Goal: Find specific page/section: Find specific page/section

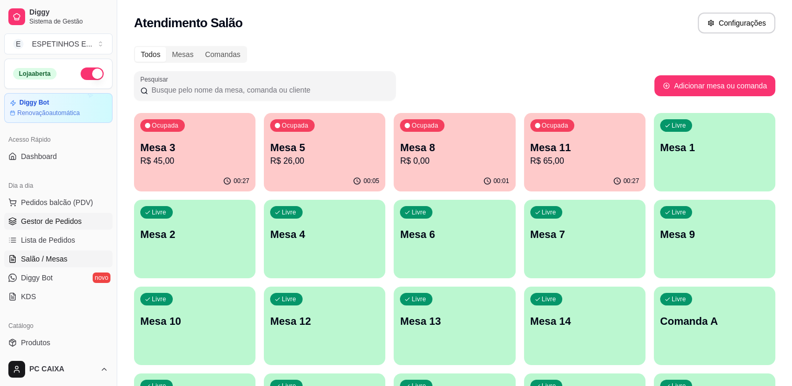
click at [36, 221] on span "Gestor de Pedidos" at bounding box center [51, 221] width 61 height 10
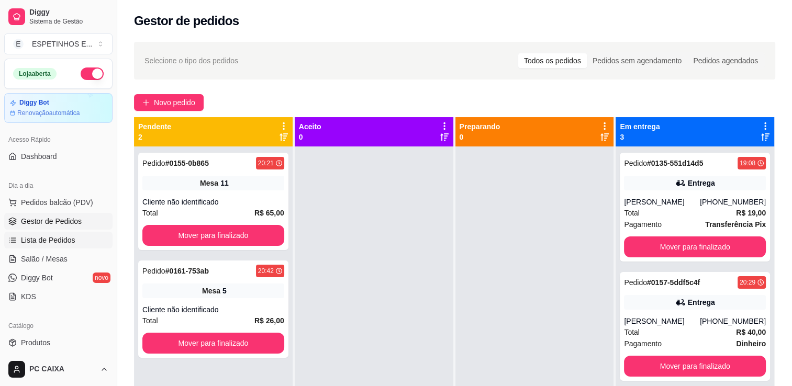
click at [66, 241] on span "Lista de Pedidos" at bounding box center [48, 240] width 54 height 10
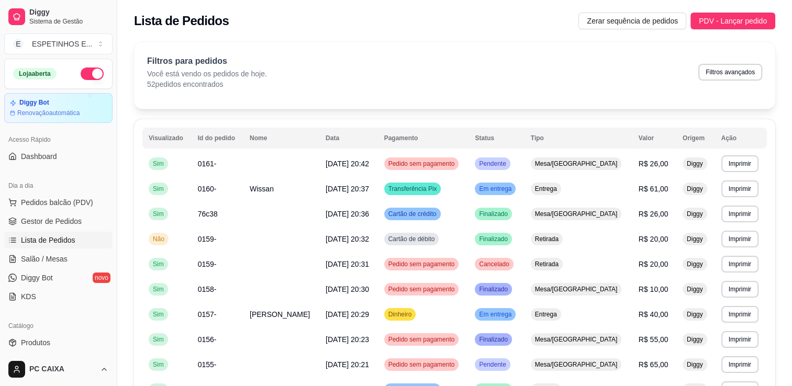
click at [66, 241] on span "Lista de Pedidos" at bounding box center [48, 240] width 54 height 10
click at [73, 223] on span "Gestor de Pedidos" at bounding box center [51, 221] width 61 height 10
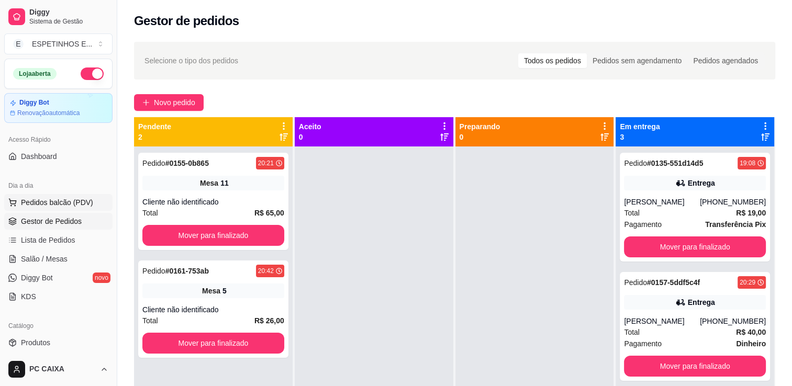
click at [72, 207] on button "Pedidos balcão (PDV)" at bounding box center [58, 202] width 108 height 17
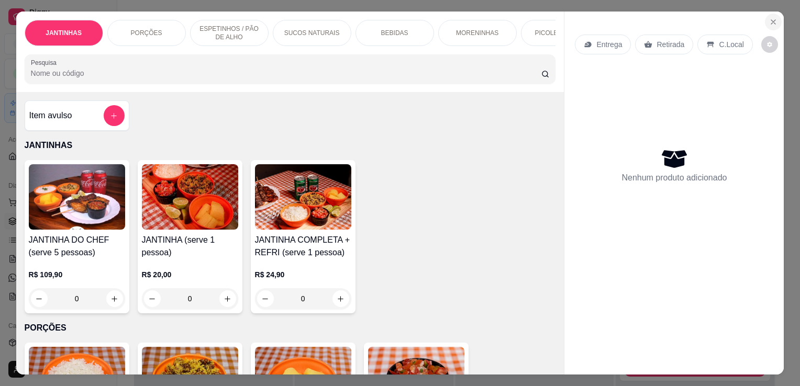
click at [772, 18] on icon "Close" at bounding box center [773, 22] width 8 height 8
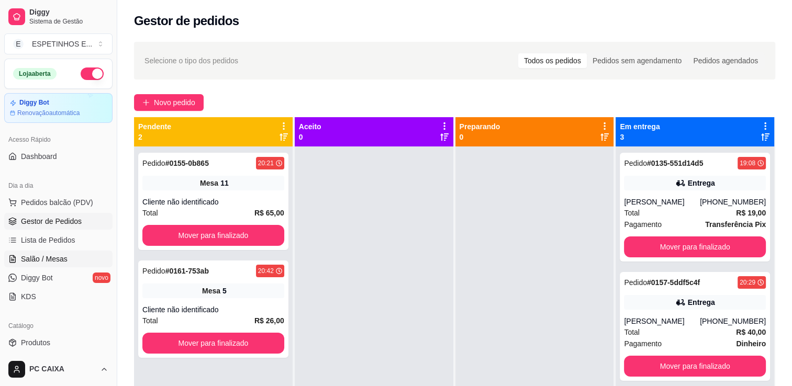
click at [36, 262] on span "Salão / Mesas" at bounding box center [44, 259] width 47 height 10
